Goal: Task Accomplishment & Management: Use online tool/utility

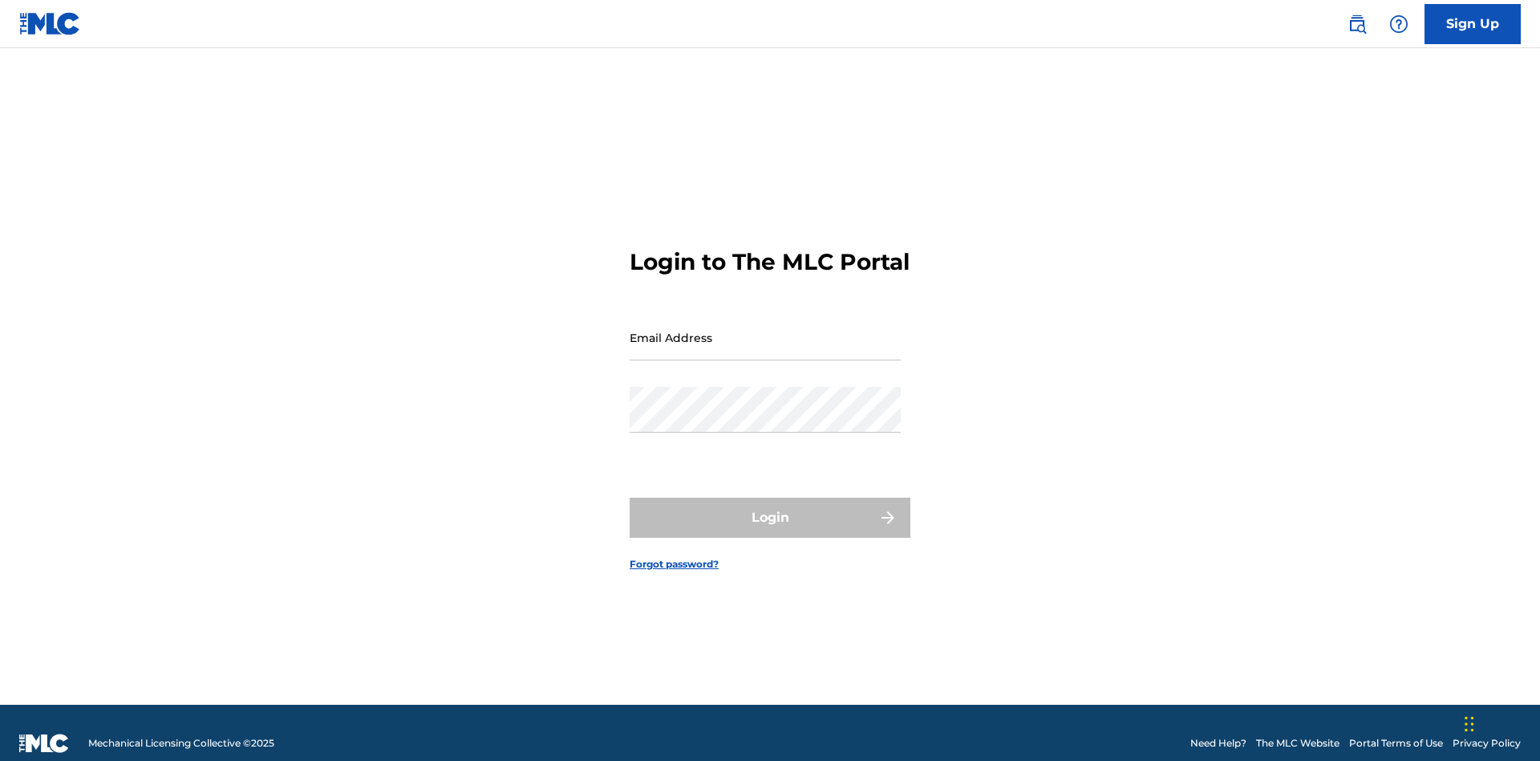
scroll to position [21, 0]
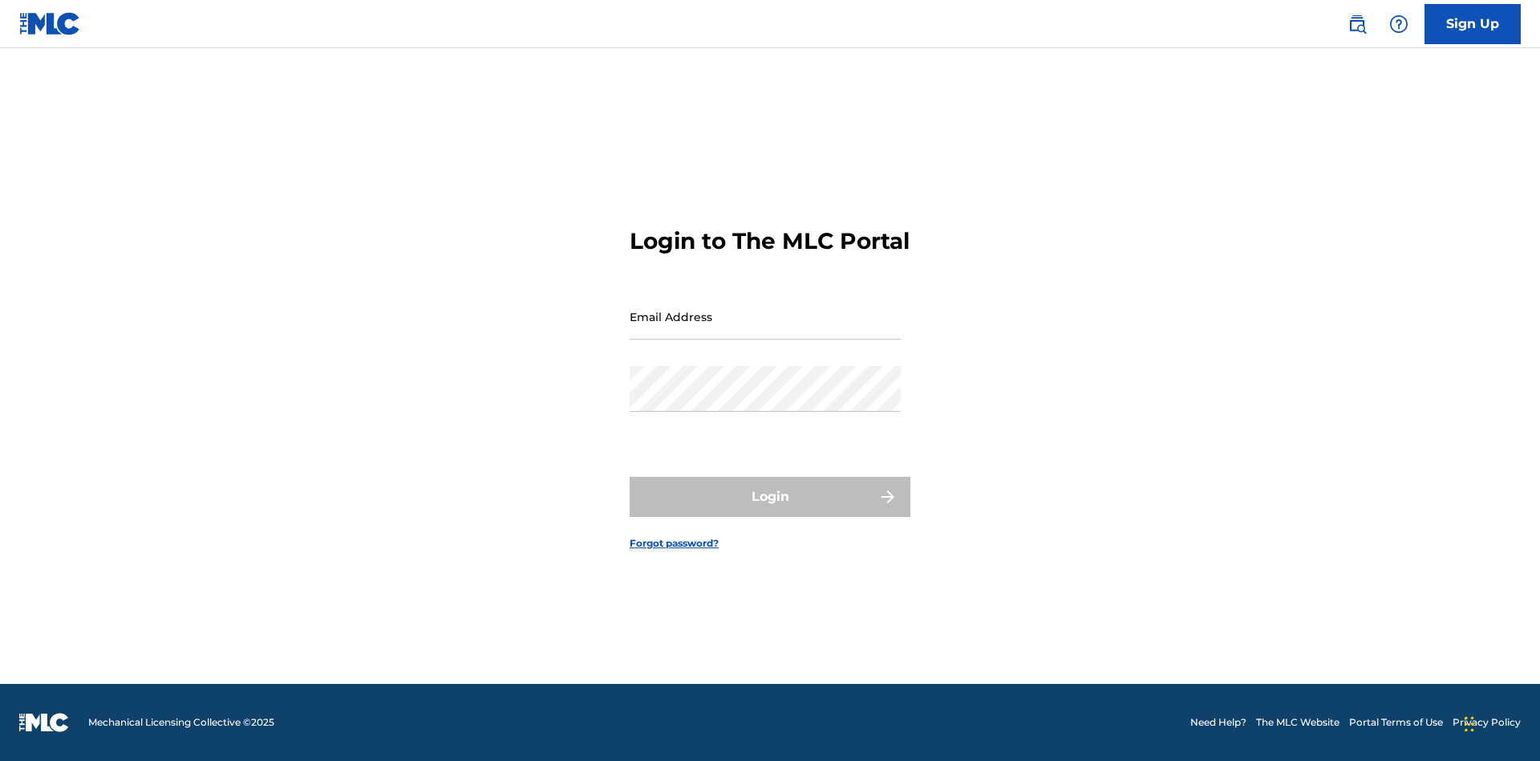
click at [765, 330] on input "Email Address" at bounding box center [765, 317] width 271 height 46
type input "Duke.McTesterson@gmail.com"
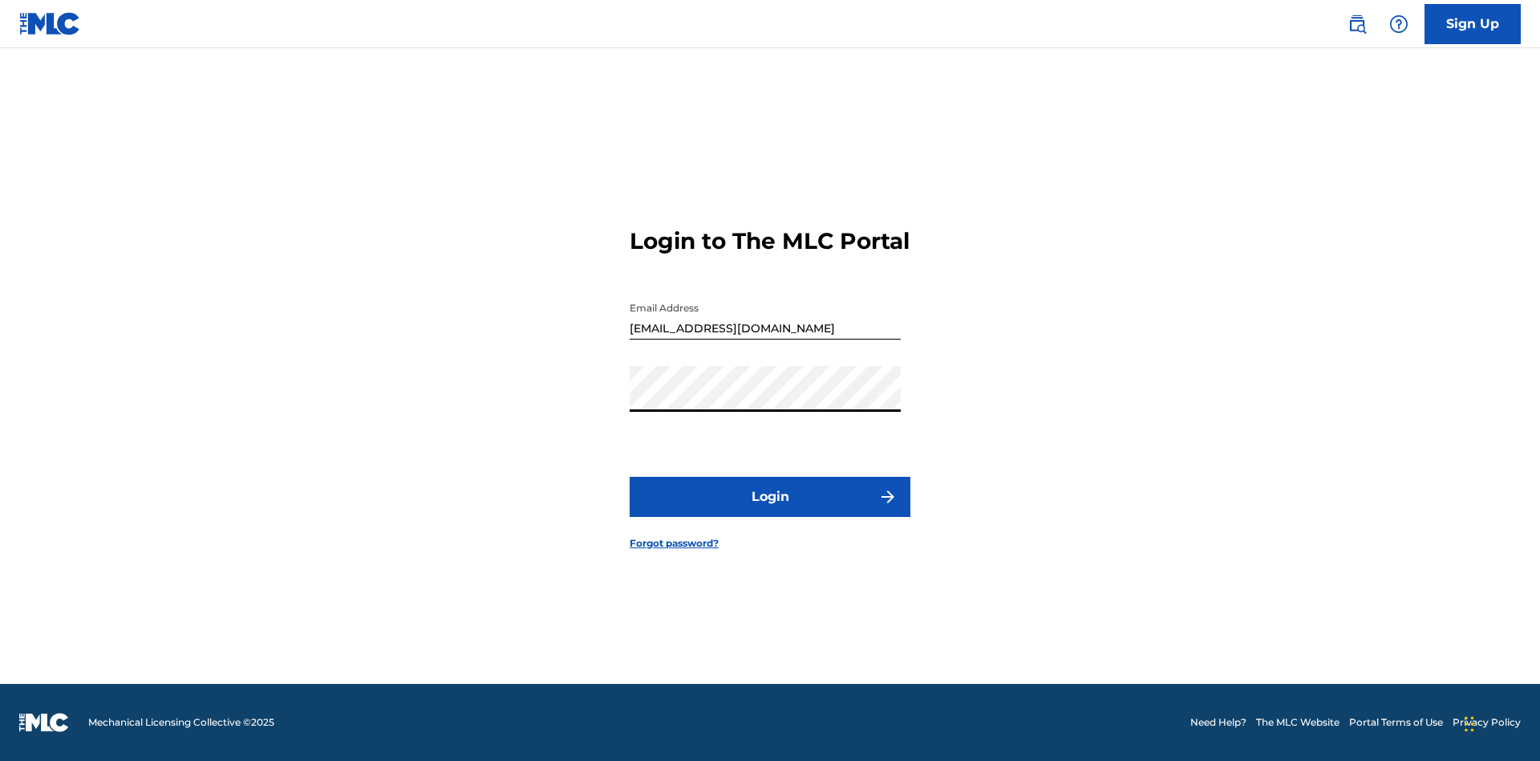
click at [770, 510] on button "Login" at bounding box center [770, 497] width 281 height 40
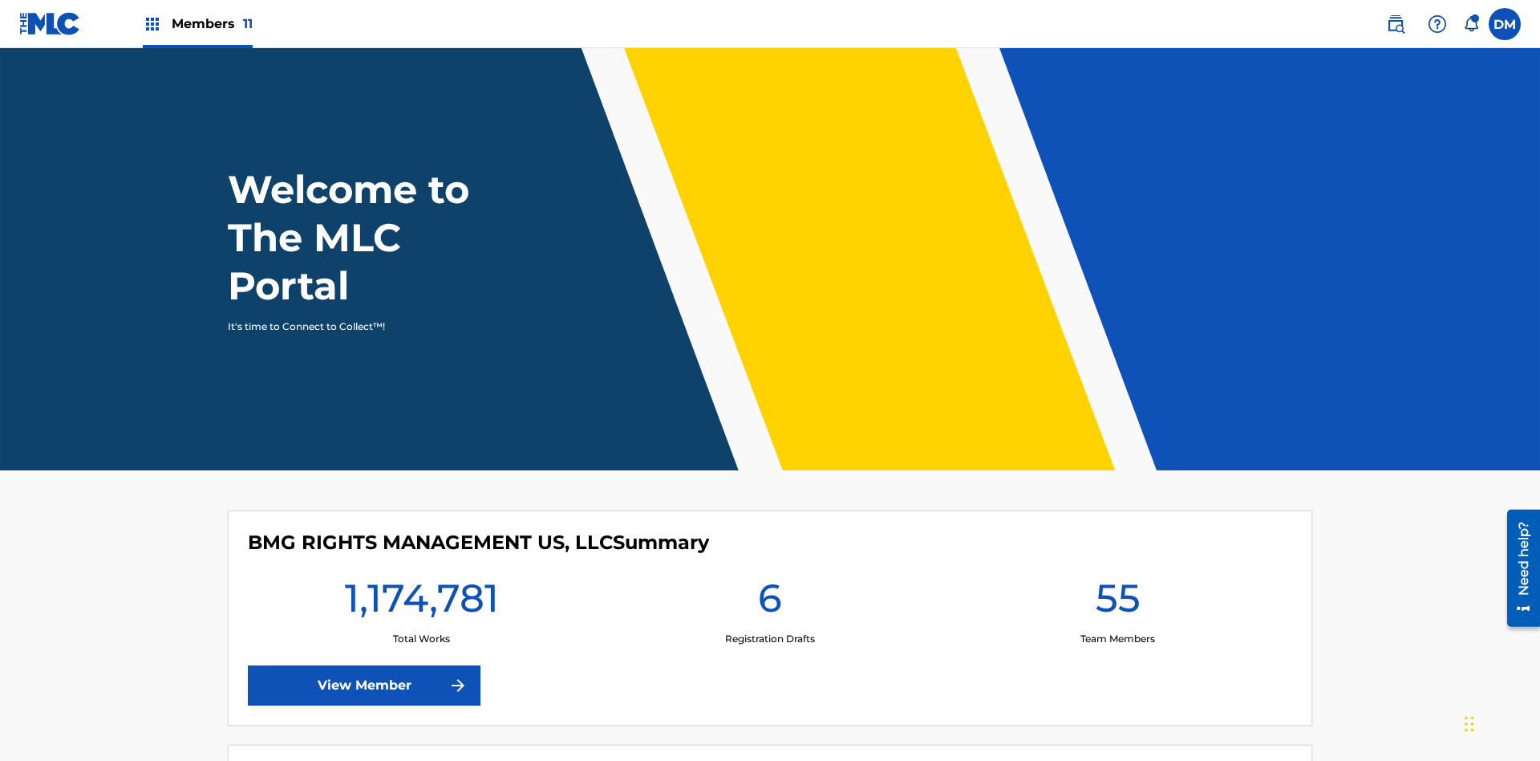
click at [197, 23] on span "Members 11" at bounding box center [212, 23] width 81 height 18
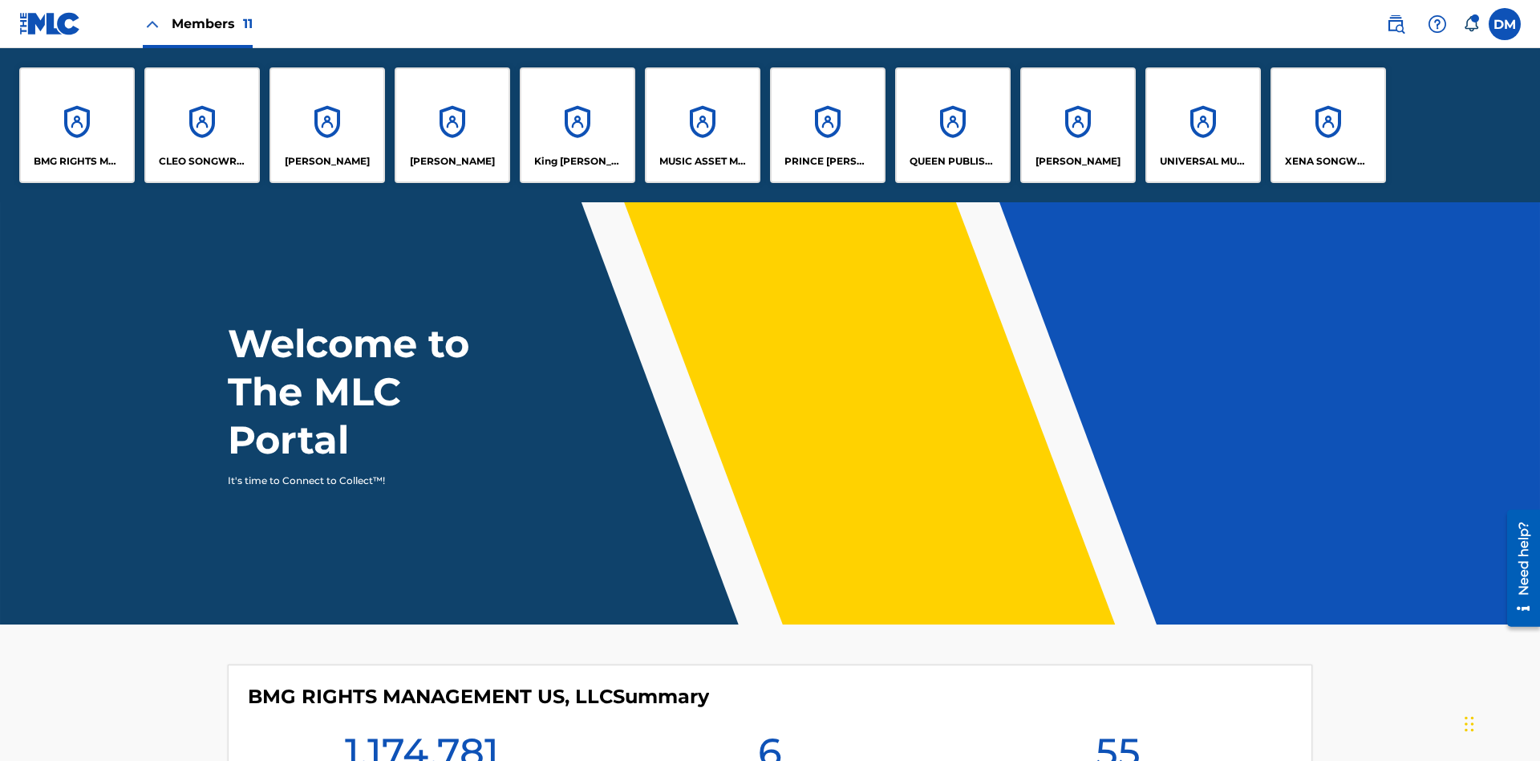
click at [1203, 161] on p "UNIVERSAL MUSIC PUB GROUP" at bounding box center [1203, 161] width 87 height 14
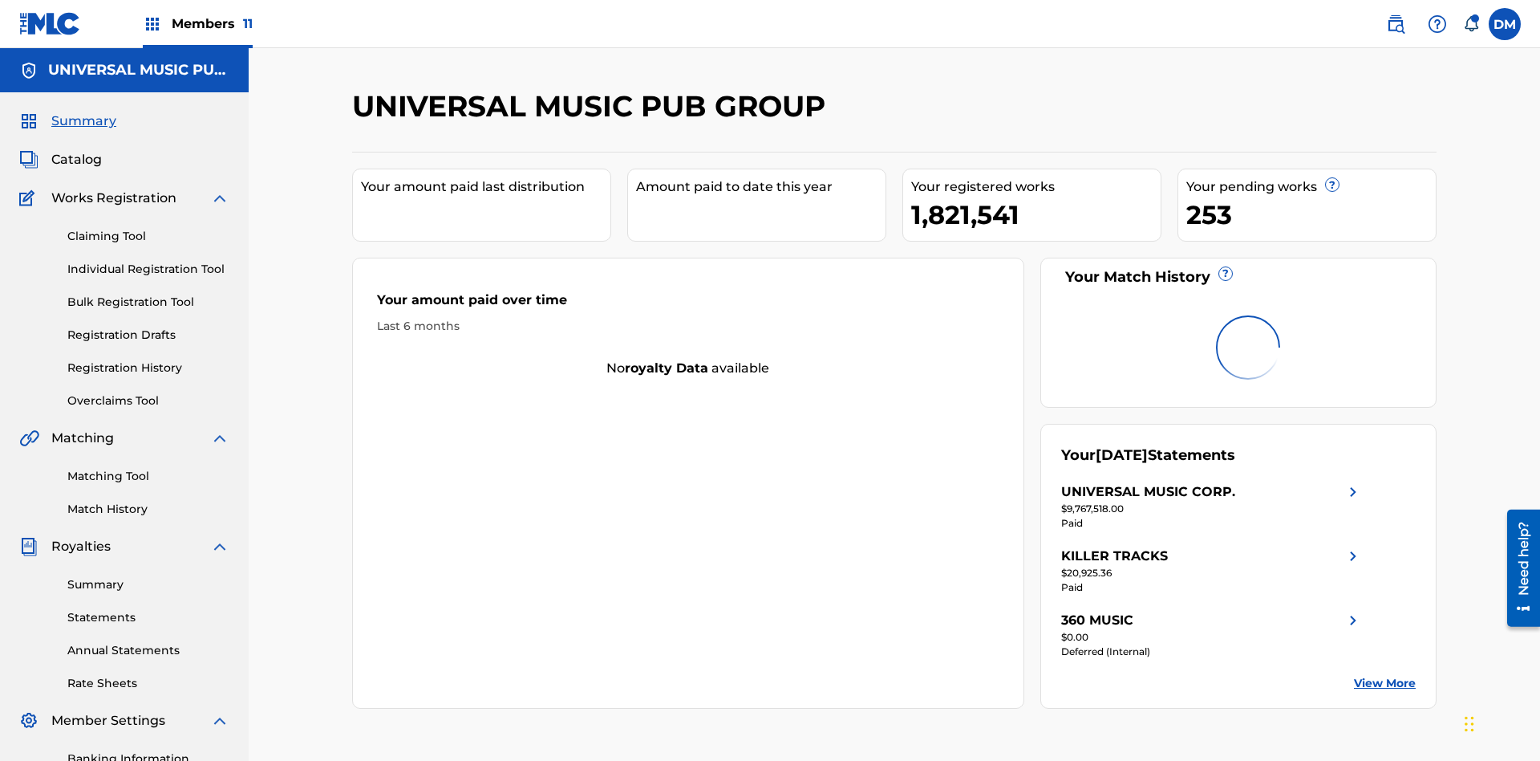
click at [148, 261] on link "Individual Registration Tool" at bounding box center [148, 269] width 162 height 17
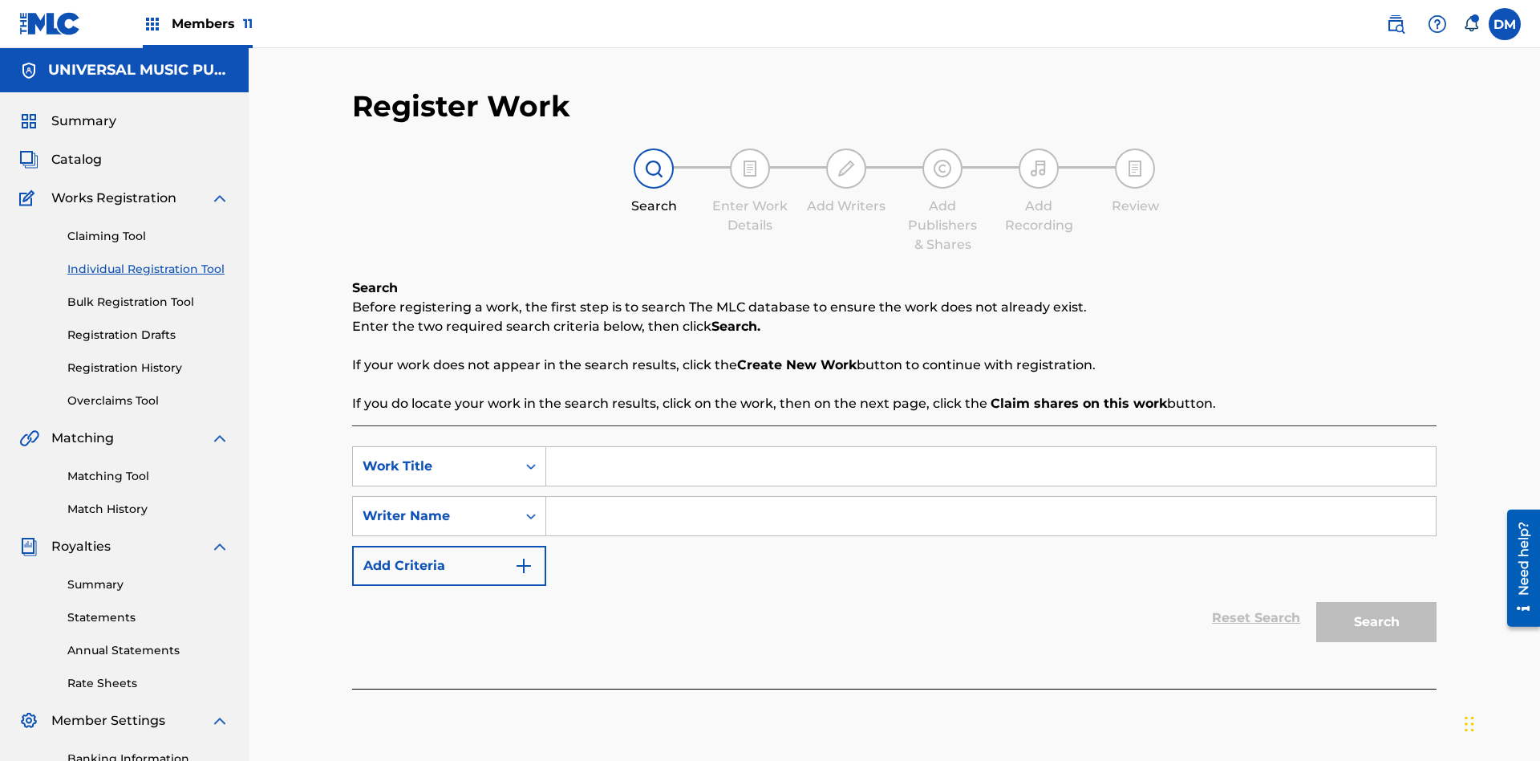
scroll to position [234, 0]
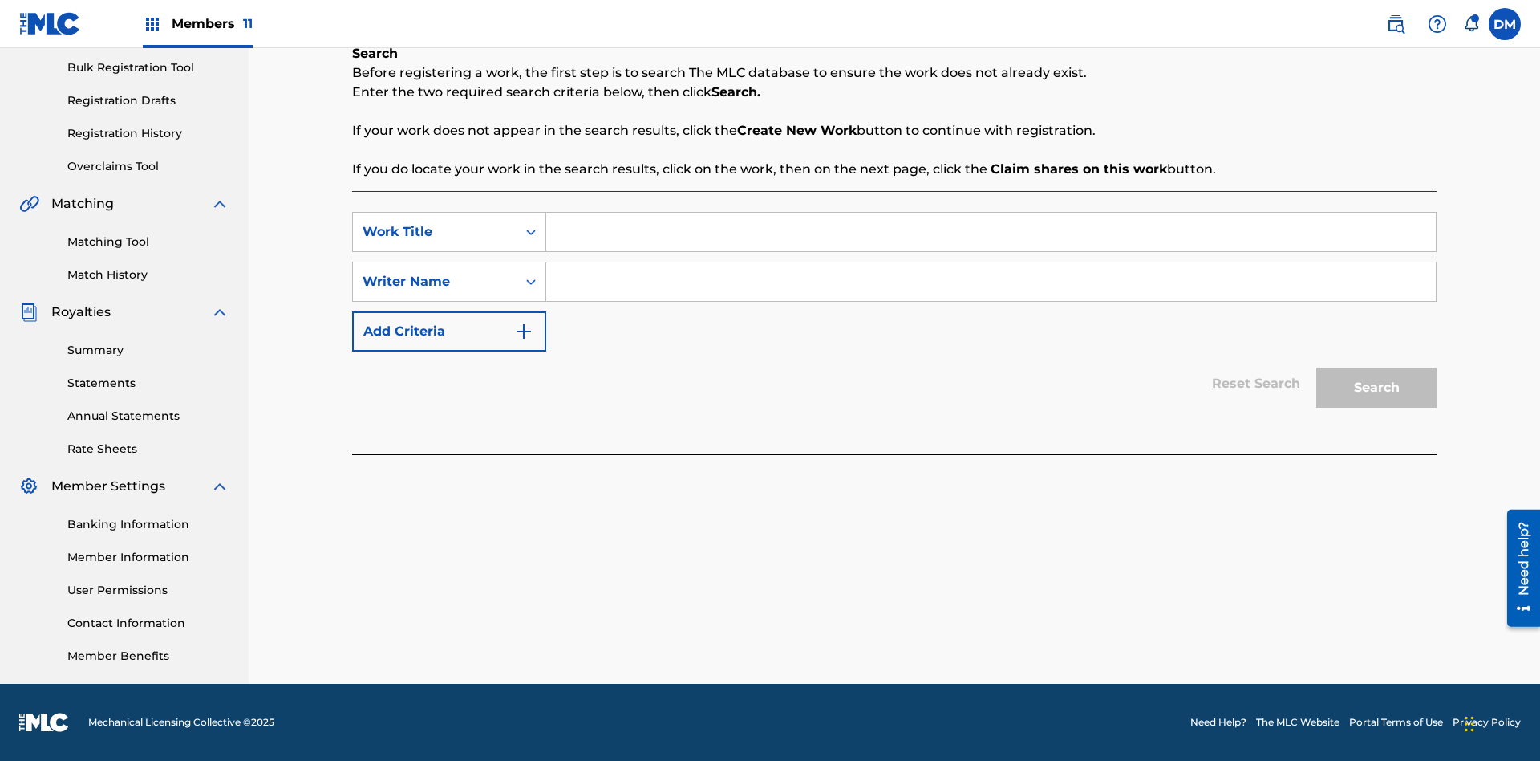
click at [991, 232] on input "Search Form" at bounding box center [991, 232] width 890 height 39
type input "Save At Publishers-Add Shares Page Prior To Linking Writers"
click at [991, 282] on input "Search Form" at bounding box center [991, 281] width 890 height 39
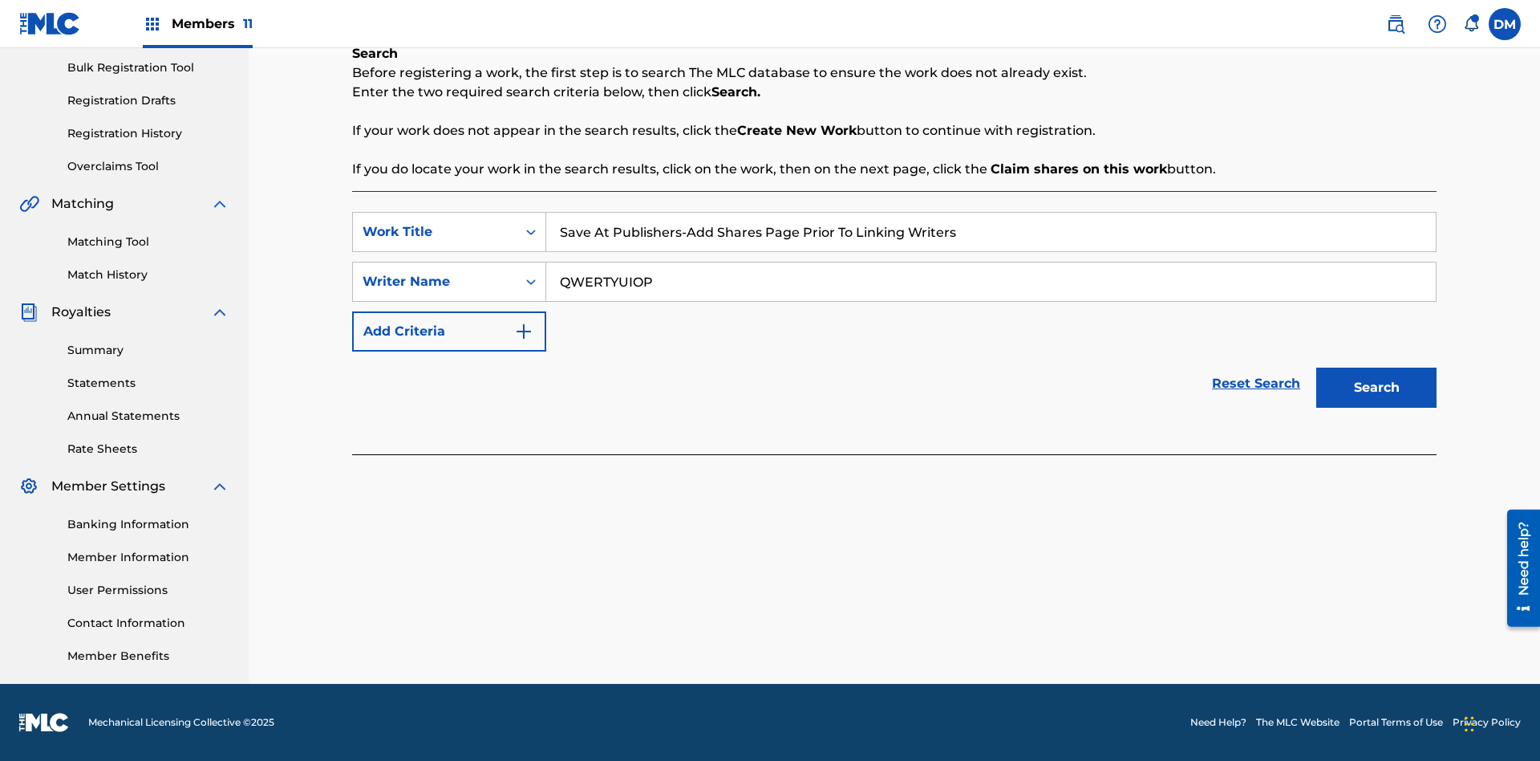
type input "QWERTYUIOP"
click at [1377, 387] on button "Search" at bounding box center [1376, 387] width 120 height 40
